Goal: Check status

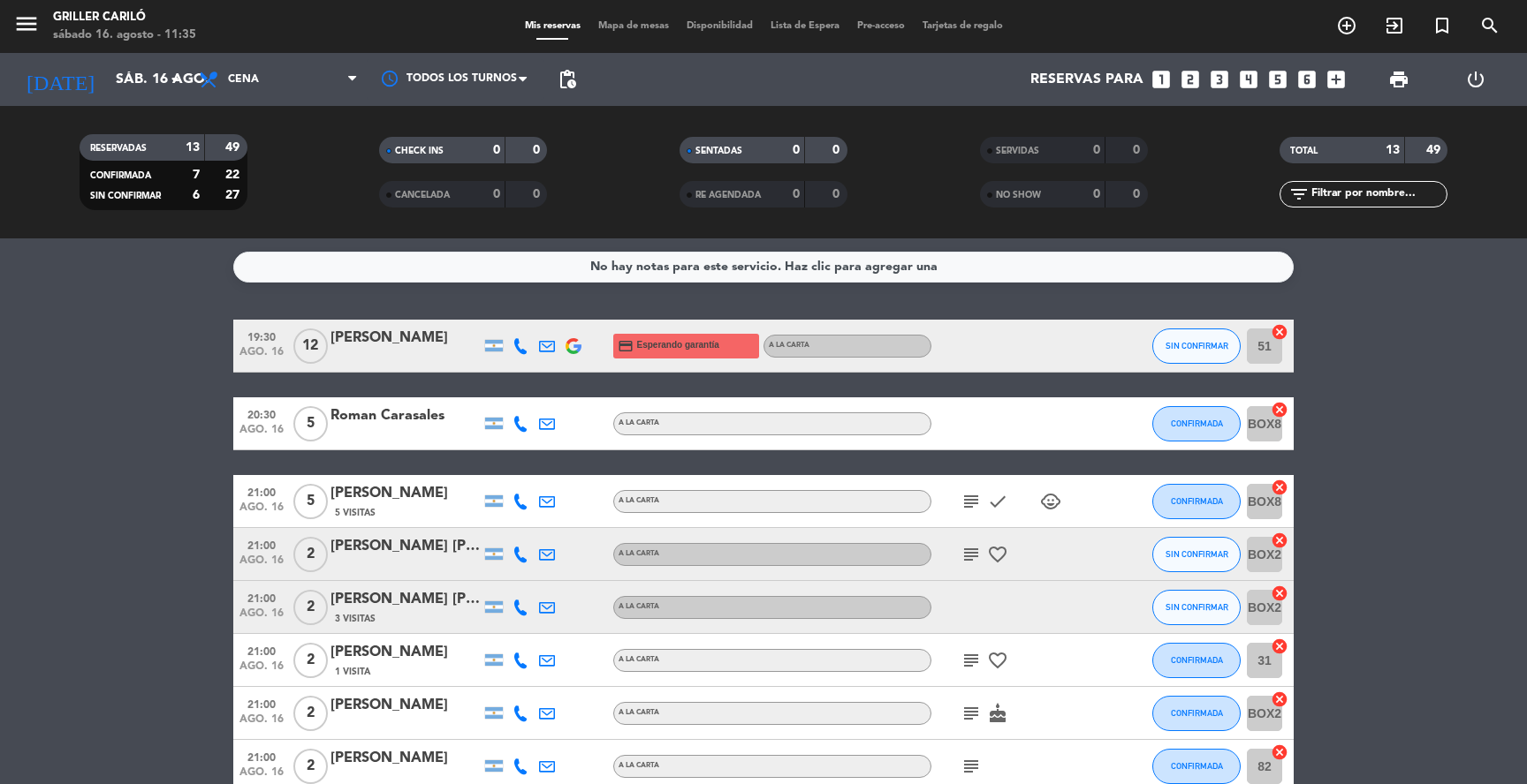
click at [354, 345] on div "[PERSON_NAME]" at bounding box center [405, 337] width 150 height 23
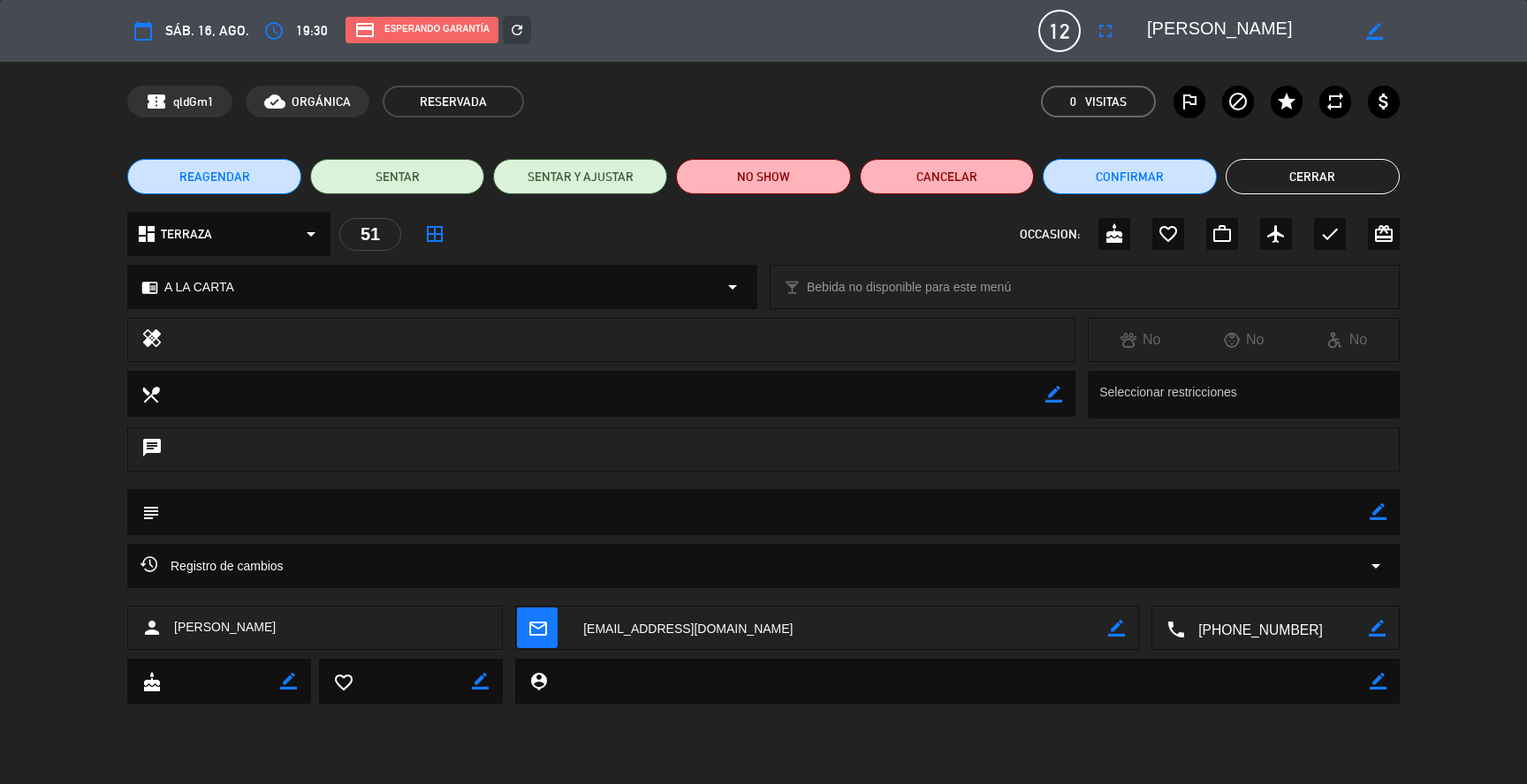
click at [1256, 640] on textarea at bounding box center [1276, 628] width 184 height 44
click at [1336, 586] on span at bounding box center [1339, 584] width 14 height 14
click at [1289, 184] on button "Cerrar" at bounding box center [1312, 176] width 174 height 35
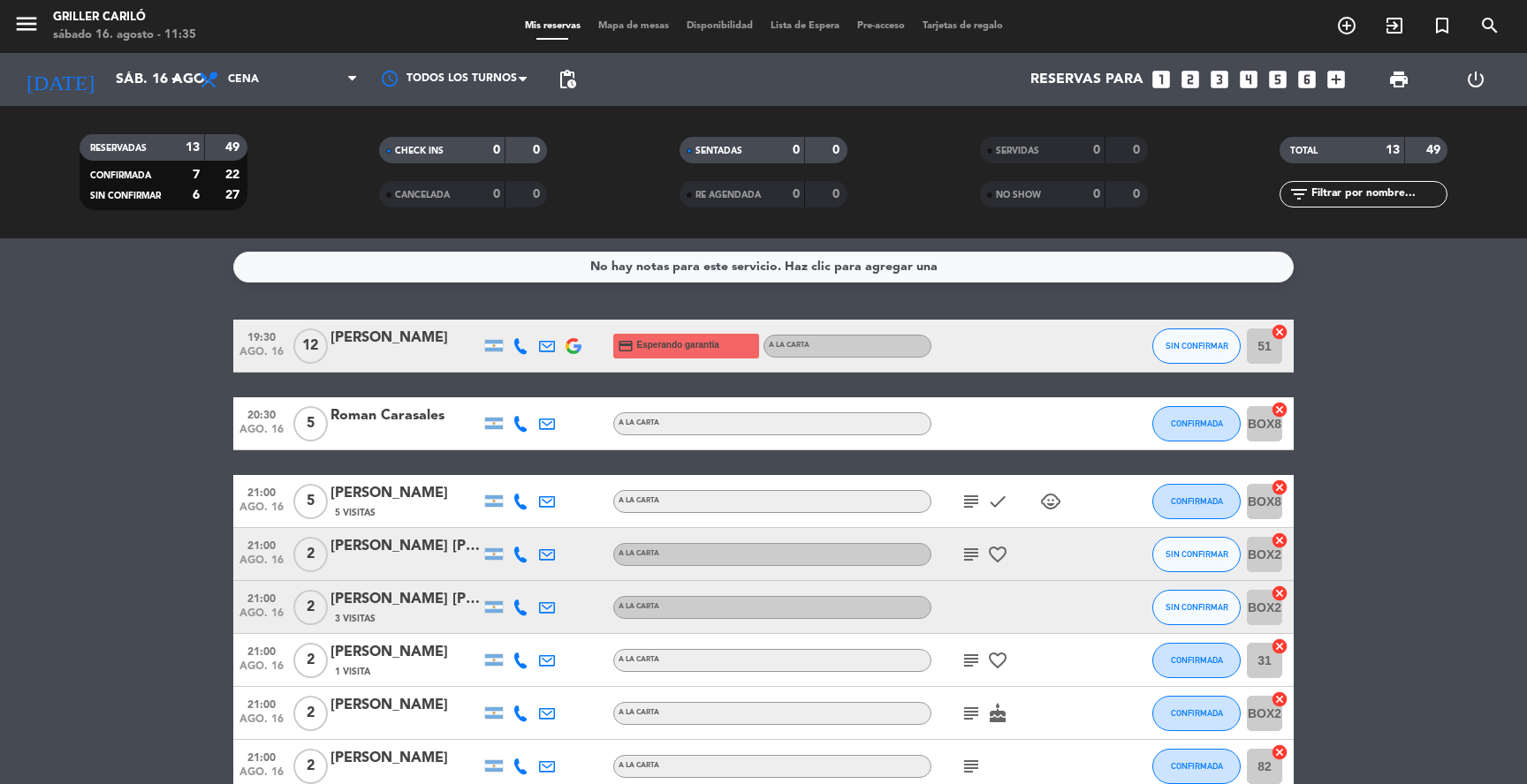
click at [396, 343] on div "[PERSON_NAME]" at bounding box center [405, 337] width 150 height 23
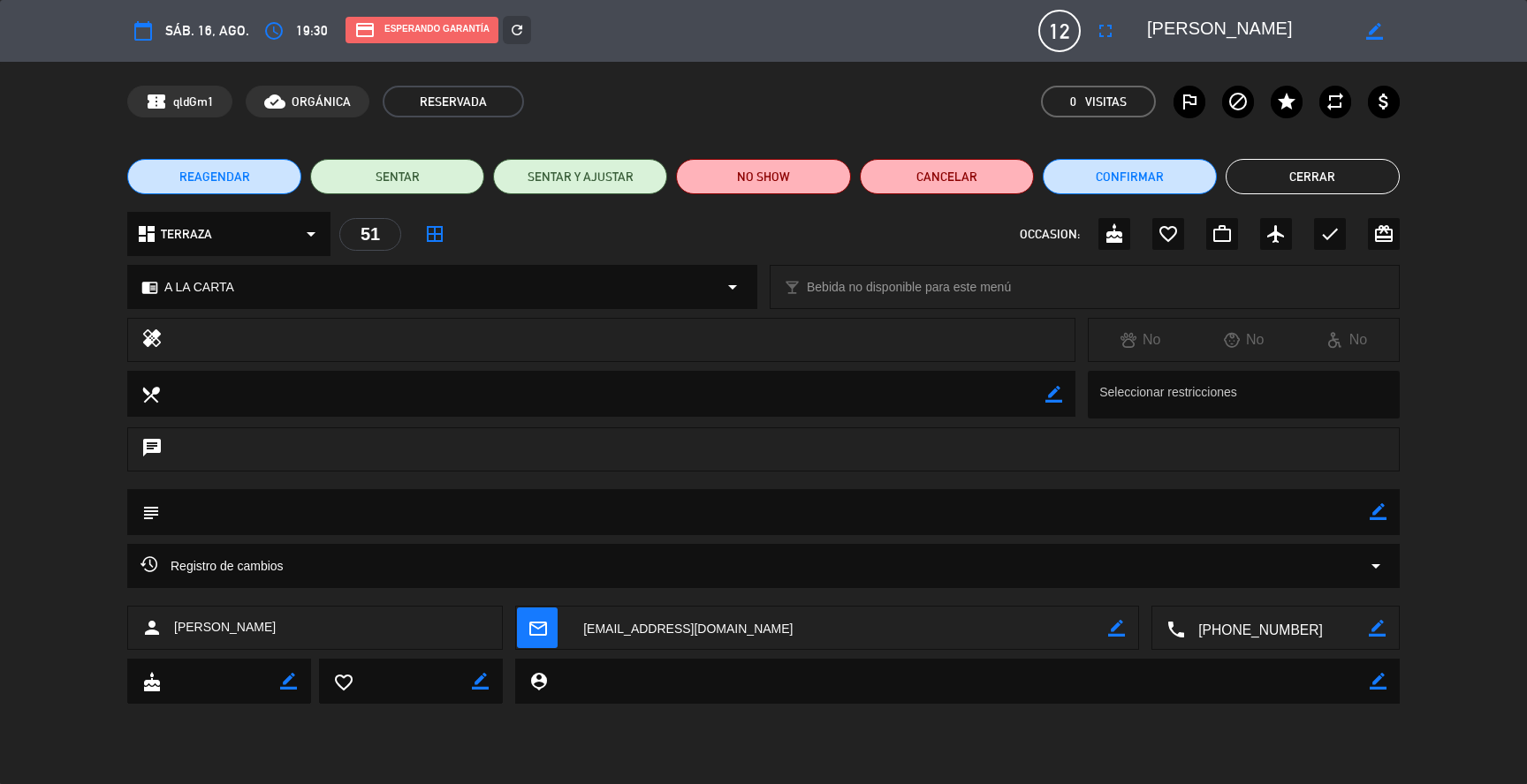
click at [1305, 166] on button "Cerrar" at bounding box center [1312, 176] width 174 height 35
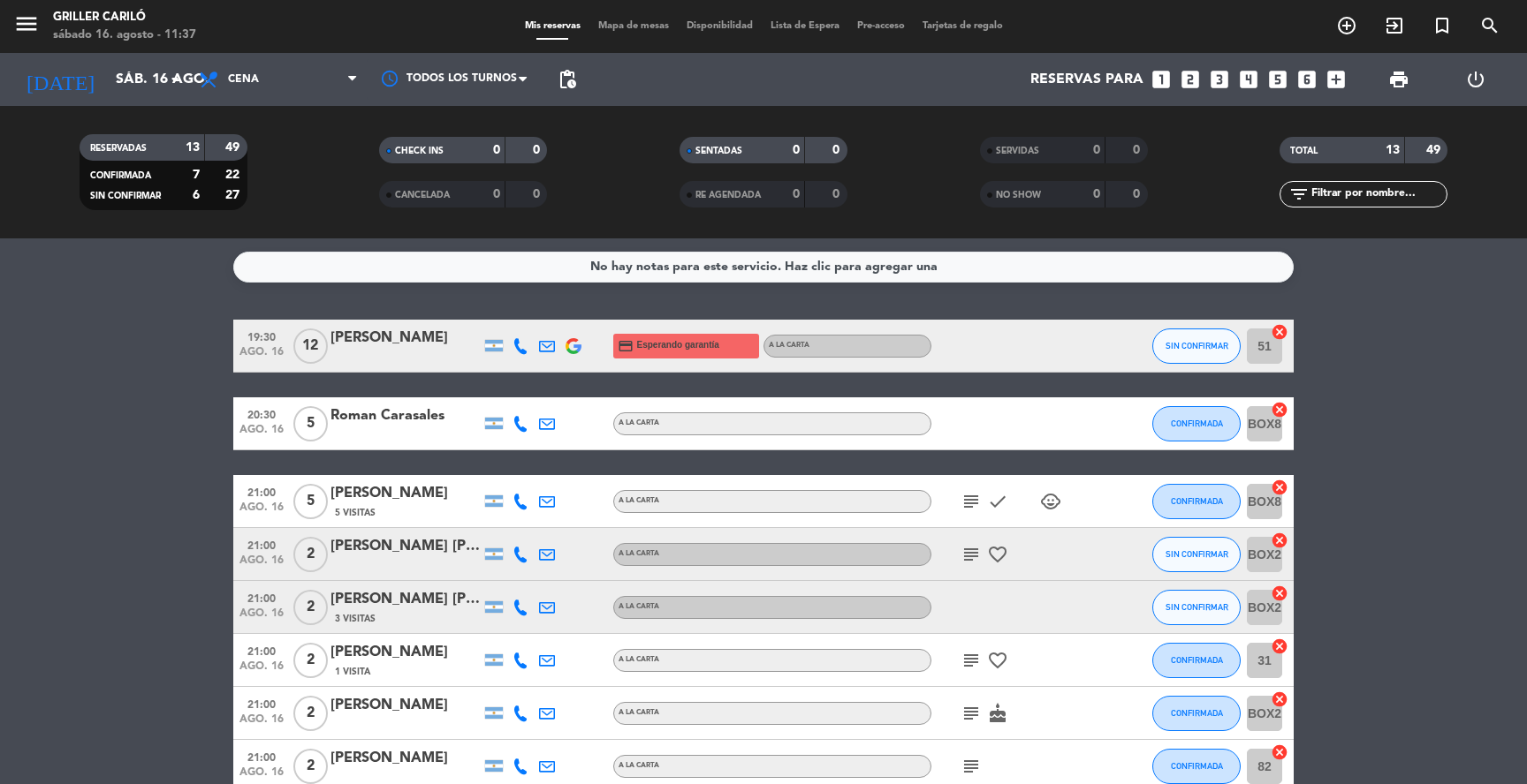
click at [394, 340] on div "[PERSON_NAME]" at bounding box center [405, 337] width 150 height 23
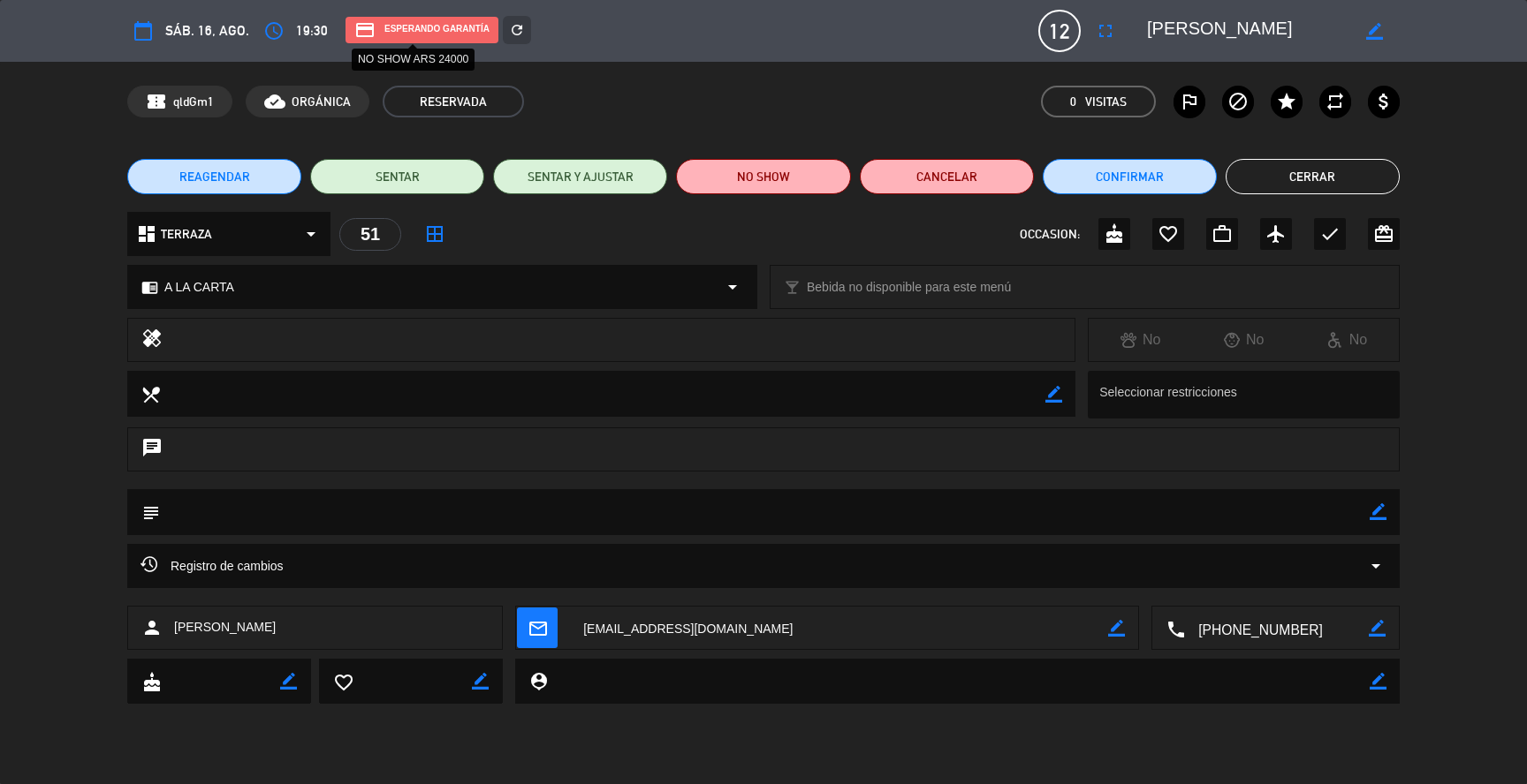
click at [436, 35] on div "credit_card Esperando garantía" at bounding box center [422, 30] width 153 height 26
click at [1286, 181] on button "Cerrar" at bounding box center [1312, 176] width 174 height 35
